Goal: Contribute content

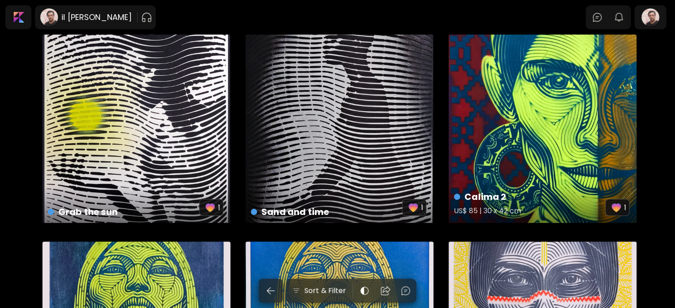
click at [556, 104] on div "Calima 2 US$ 85 | 30 x 42 cm 1" at bounding box center [543, 129] width 188 height 188
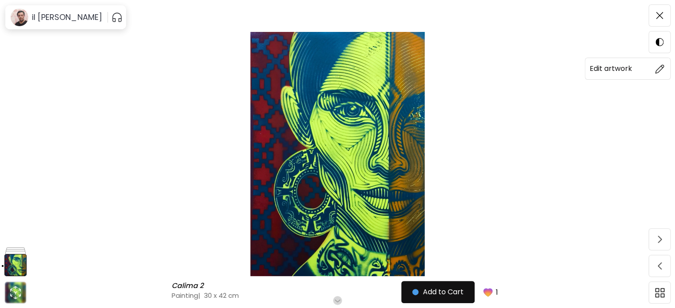
click at [668, 69] on span at bounding box center [660, 68] width 19 height 19
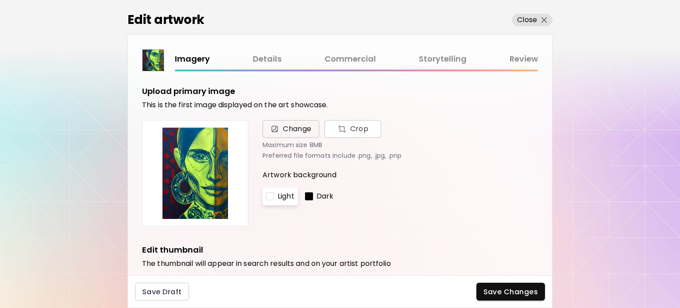
click at [299, 134] on span "Change" at bounding box center [290, 129] width 57 height 18
click at [0, 0] on input "Change Crop" at bounding box center [0, 0] width 0 height 0
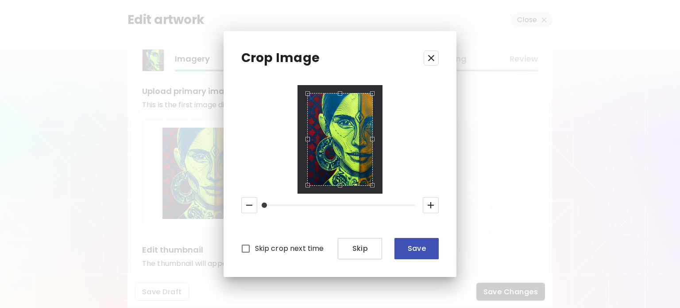
click at [410, 251] on span "Save" at bounding box center [416, 247] width 30 height 9
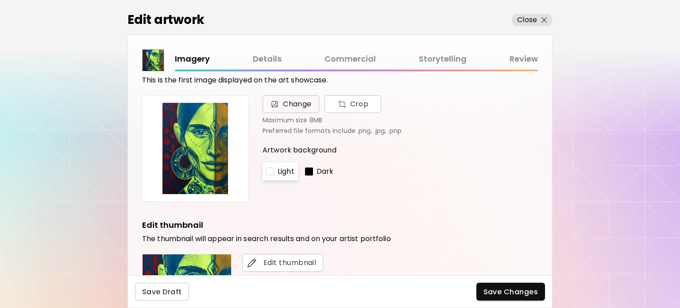
scroll to position [44, 0]
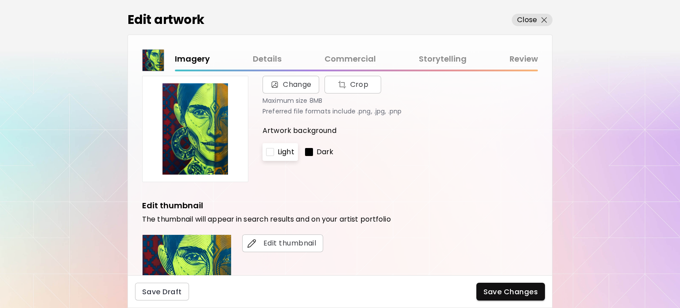
click at [315, 152] on div "Dark" at bounding box center [319, 152] width 36 height 18
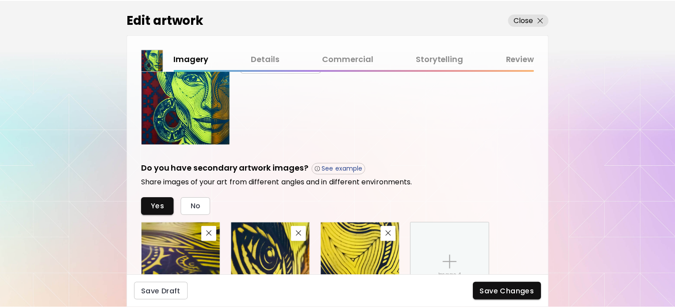
scroll to position [266, 0]
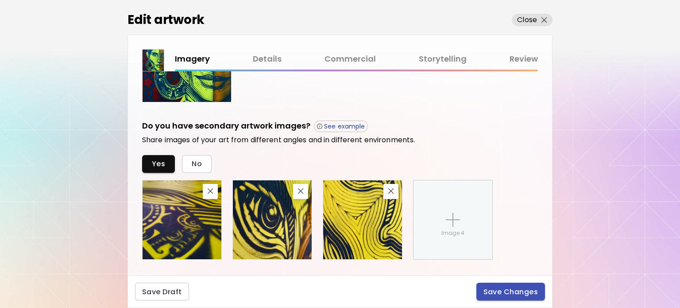
click at [542, 293] on button "Save Changes" at bounding box center [510, 291] width 69 height 18
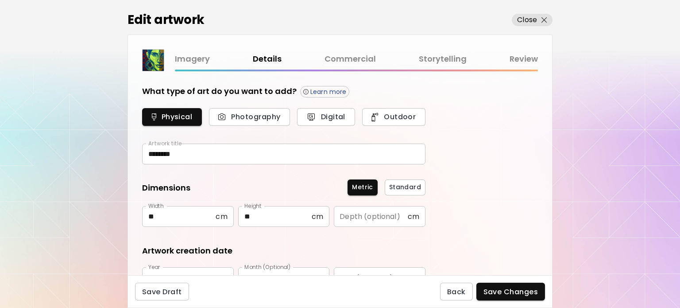
type input "********"
click at [493, 294] on span "Save Changes" at bounding box center [510, 291] width 55 height 9
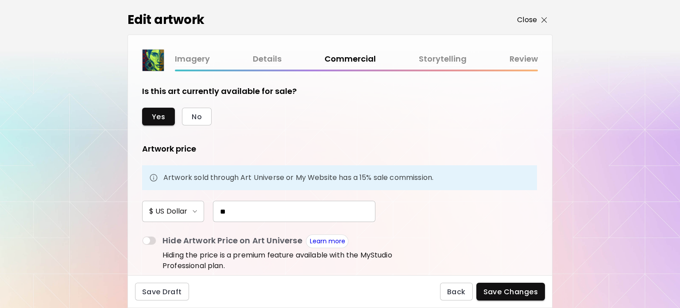
click at [529, 19] on p "Close" at bounding box center [527, 20] width 20 height 11
